Goal: Information Seeking & Learning: Find contact information

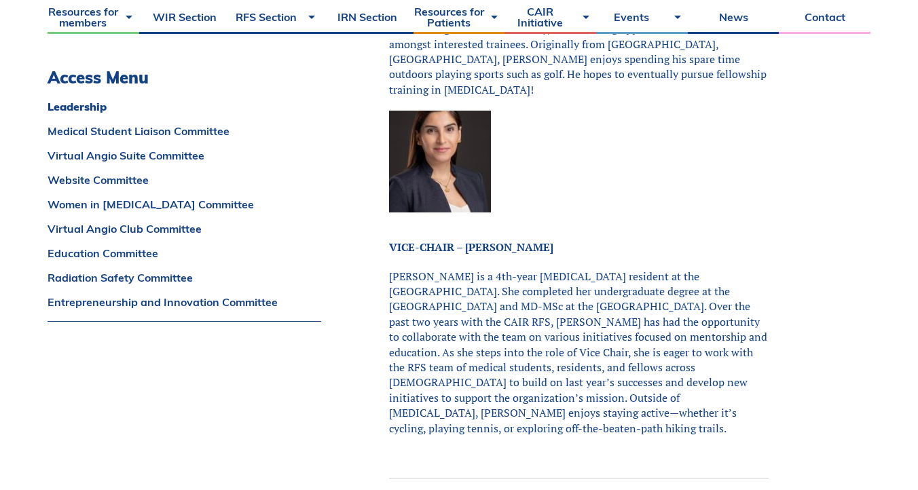
scroll to position [697, 0]
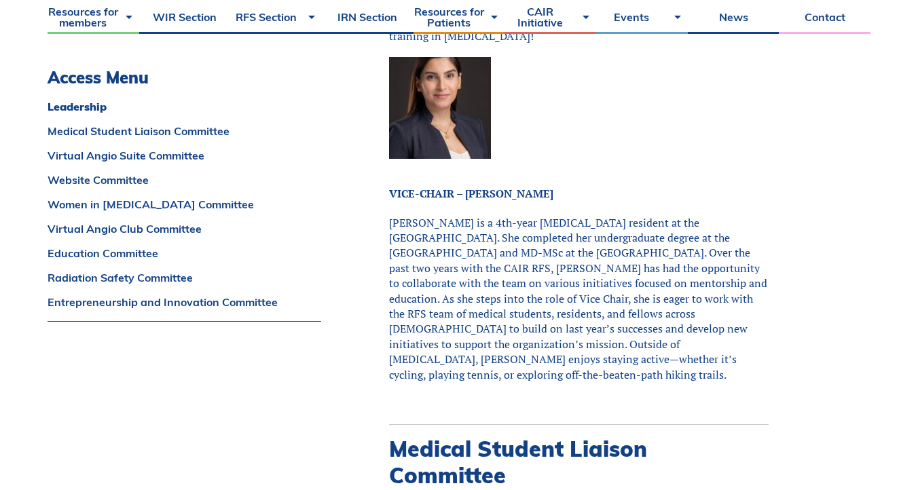
click at [483, 282] on span "[PERSON_NAME] is a 4th-year [MEDICAL_DATA] resident at the [GEOGRAPHIC_DATA]. S…" at bounding box center [578, 298] width 378 height 167
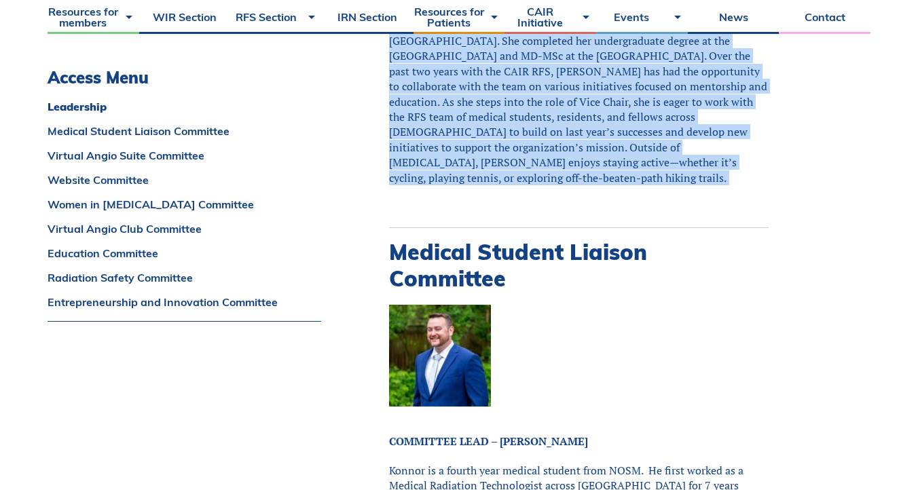
scroll to position [992, 0]
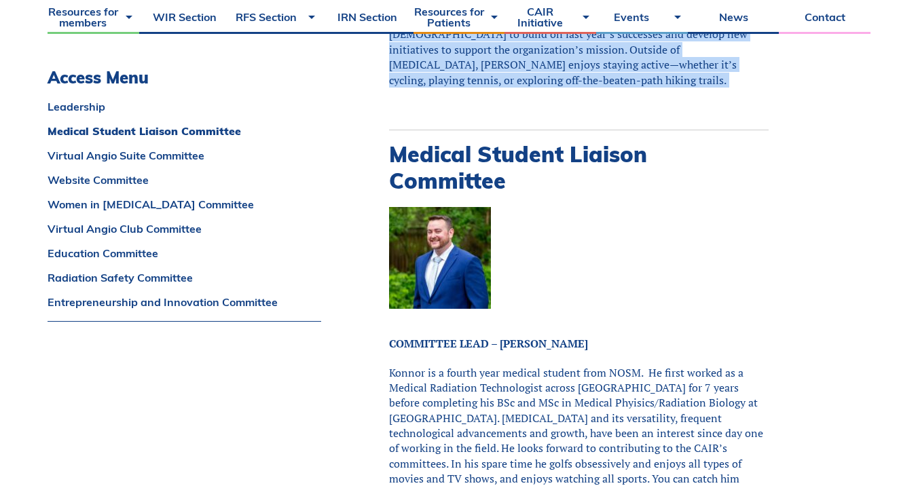
click at [551, 336] on strong "COMMITTEE LEAD – [PERSON_NAME]" at bounding box center [488, 343] width 199 height 15
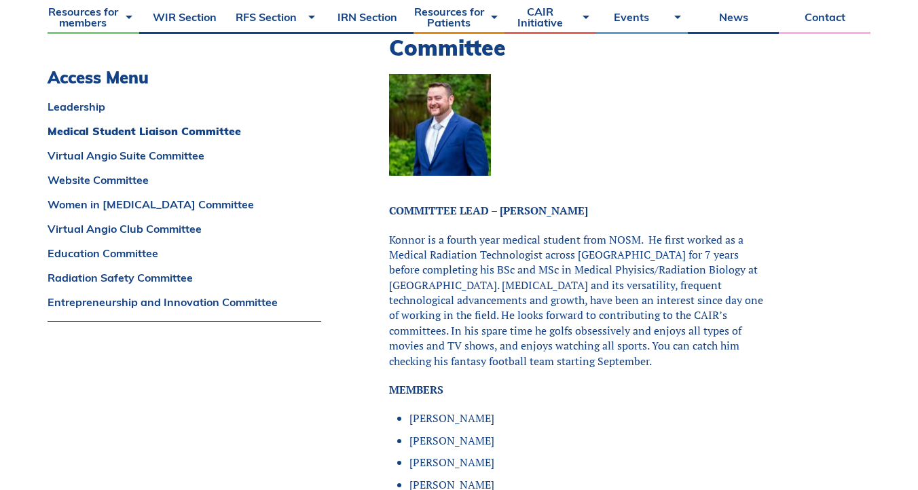
scroll to position [1123, 0]
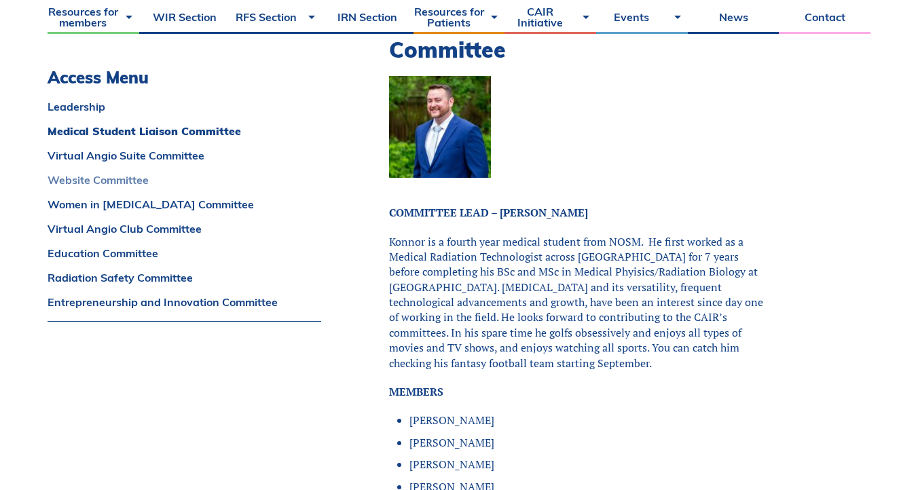
click at [150, 182] on link "Website Committee" at bounding box center [185, 179] width 274 height 11
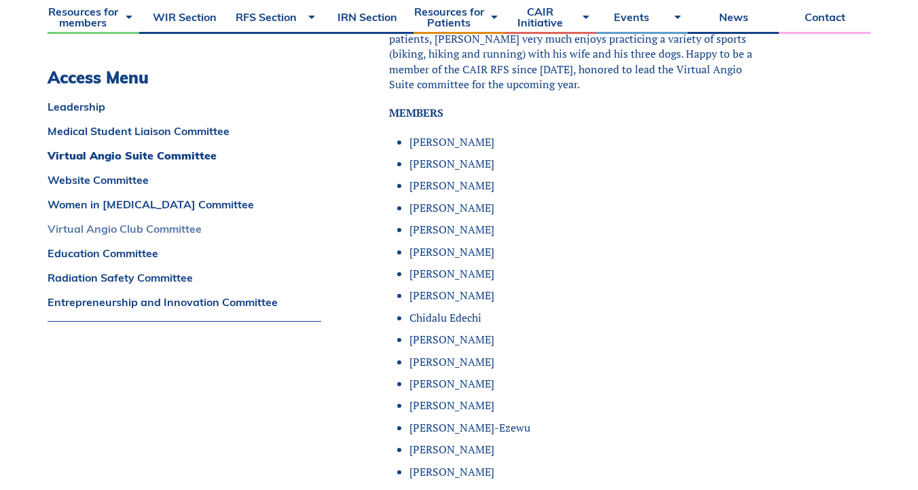
scroll to position [3376, 0]
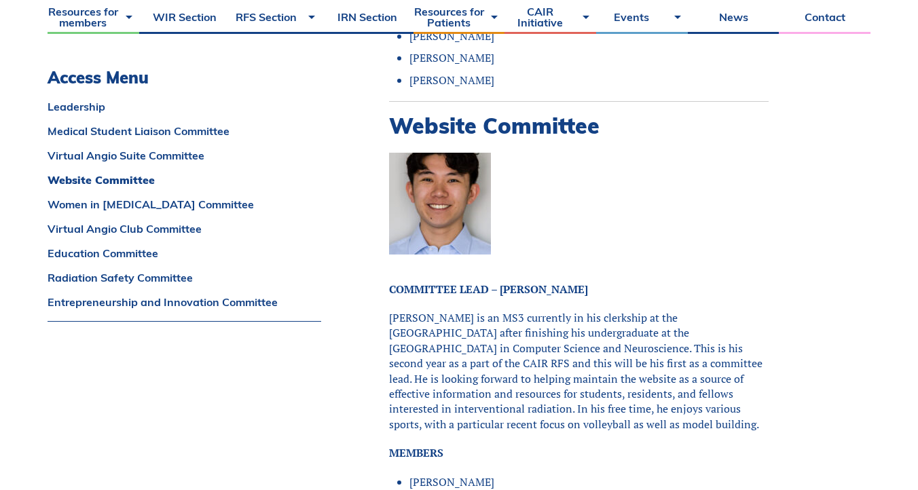
click at [575, 319] on p "[PERSON_NAME] is an MS3 currently in his clerkship at the [GEOGRAPHIC_DATA] aft…" at bounding box center [578, 370] width 379 height 121
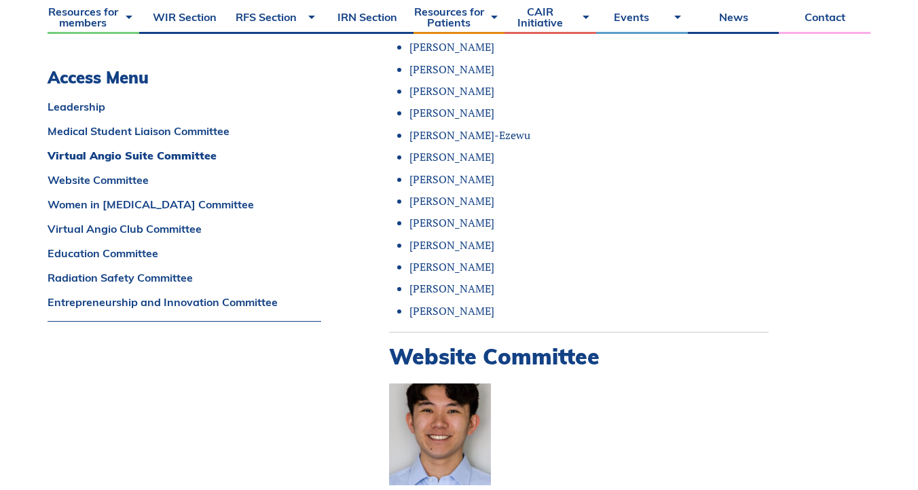
scroll to position [3299, 0]
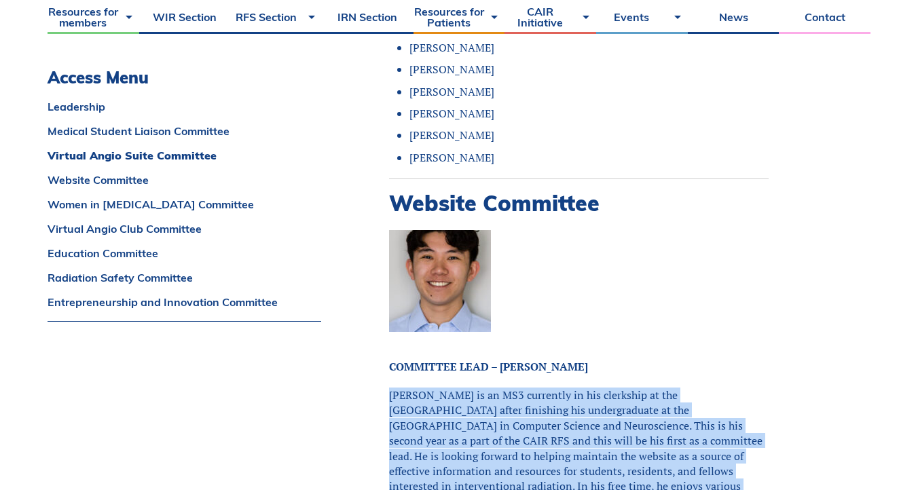
copy div "[PERSON_NAME] is an MS3 currently in his clerkship at the [GEOGRAPHIC_DATA] aft…"
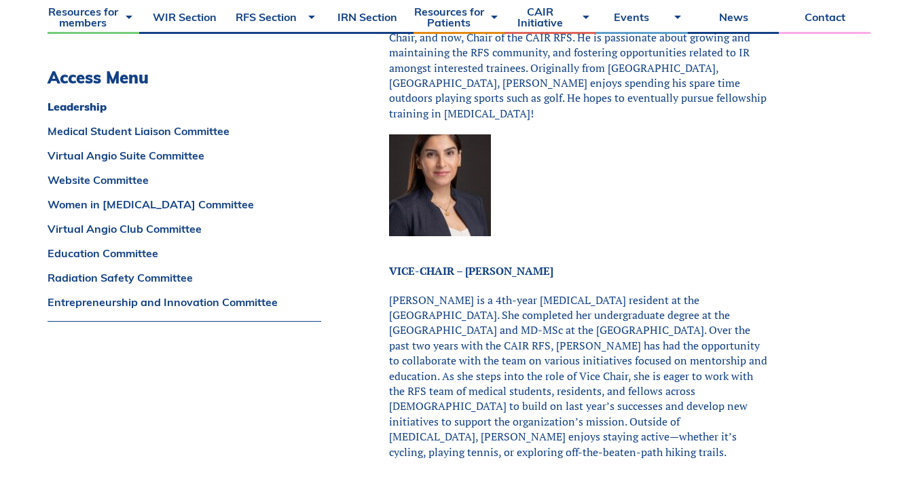
scroll to position [451, 0]
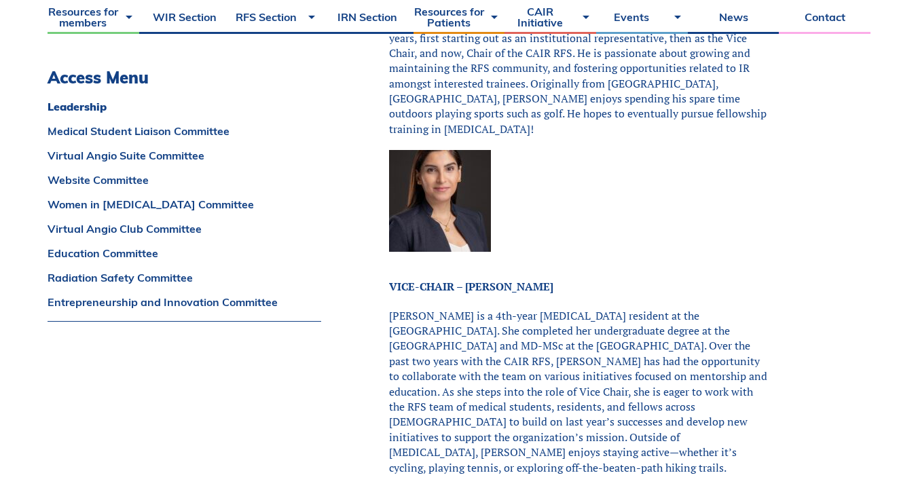
scroll to position [630, 0]
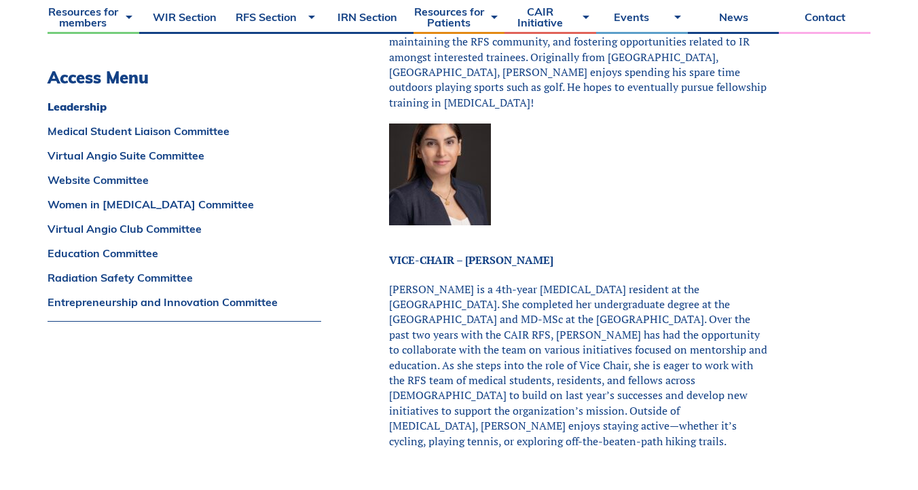
click at [555, 399] on span "[PERSON_NAME] is a 4th-year [MEDICAL_DATA] resident at the [GEOGRAPHIC_DATA]. S…" at bounding box center [578, 365] width 378 height 167
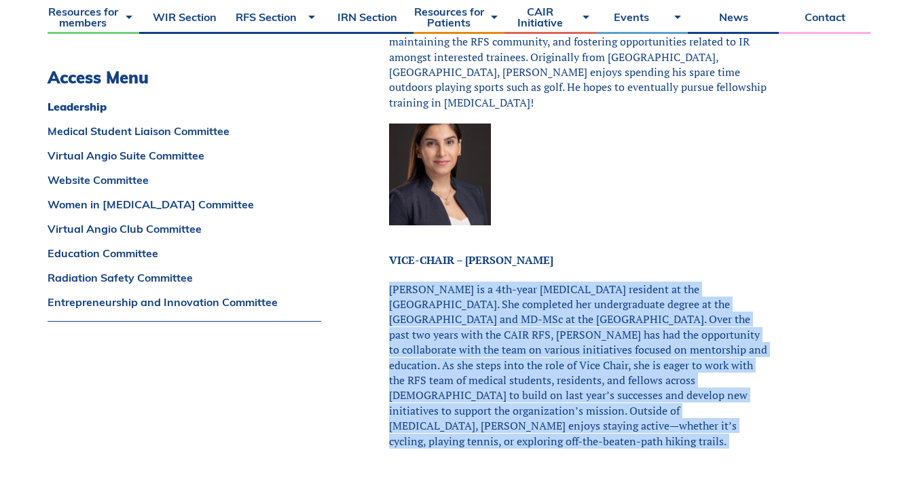
click at [555, 399] on span "[PERSON_NAME] is a 4th-year [MEDICAL_DATA] resident at the [GEOGRAPHIC_DATA]. S…" at bounding box center [578, 365] width 378 height 167
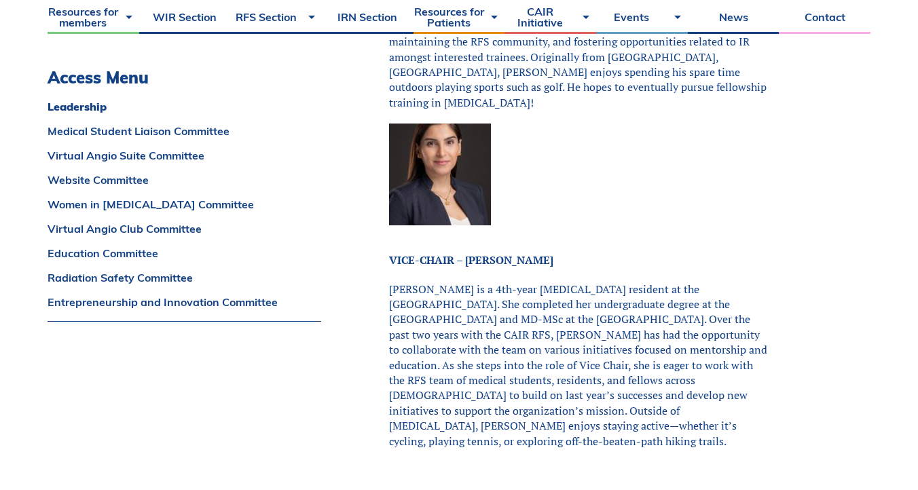
click at [555, 399] on span "[PERSON_NAME] is a 4th-year [MEDICAL_DATA] resident at the [GEOGRAPHIC_DATA]. S…" at bounding box center [578, 365] width 378 height 167
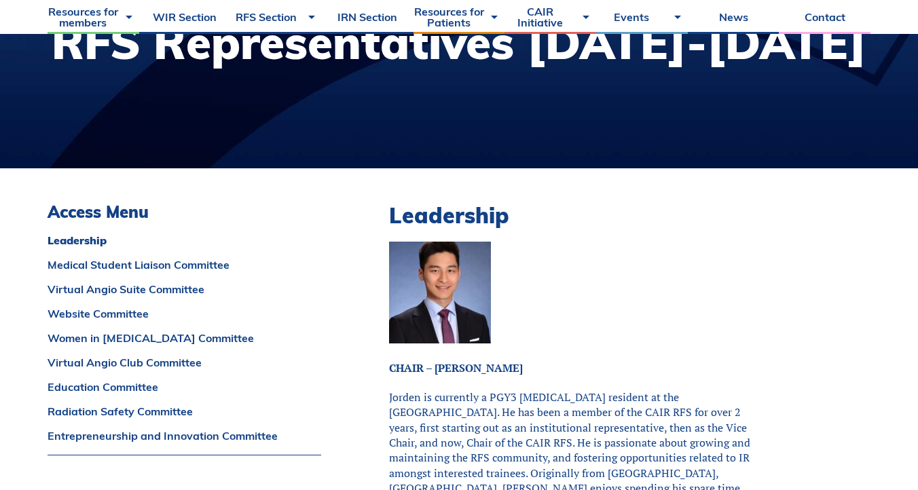
scroll to position [159, 0]
